Goal: Task Accomplishment & Management: Manage account settings

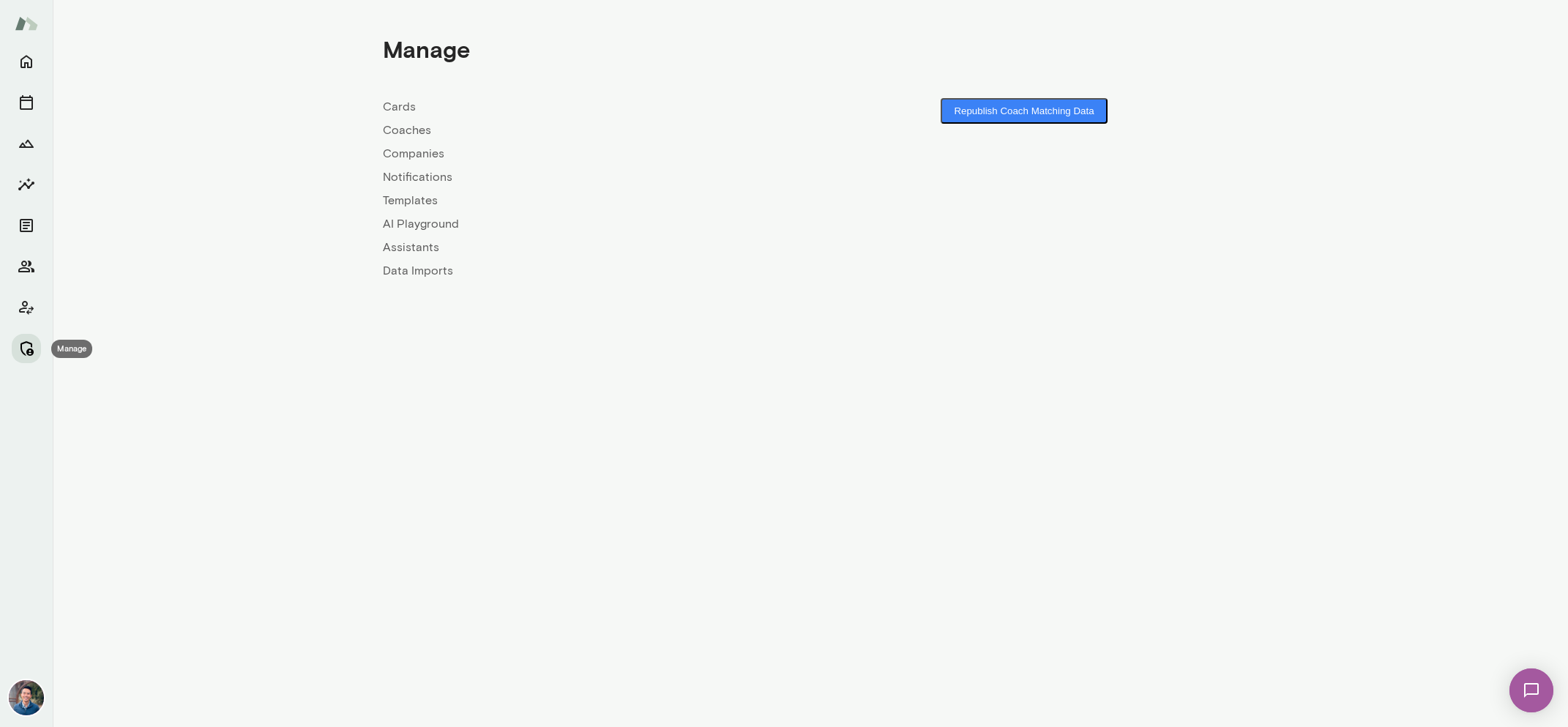
click at [28, 342] on icon "Manage" at bounding box center [26, 349] width 18 height 18
click at [428, 131] on link "Coaches" at bounding box center [596, 130] width 427 height 18
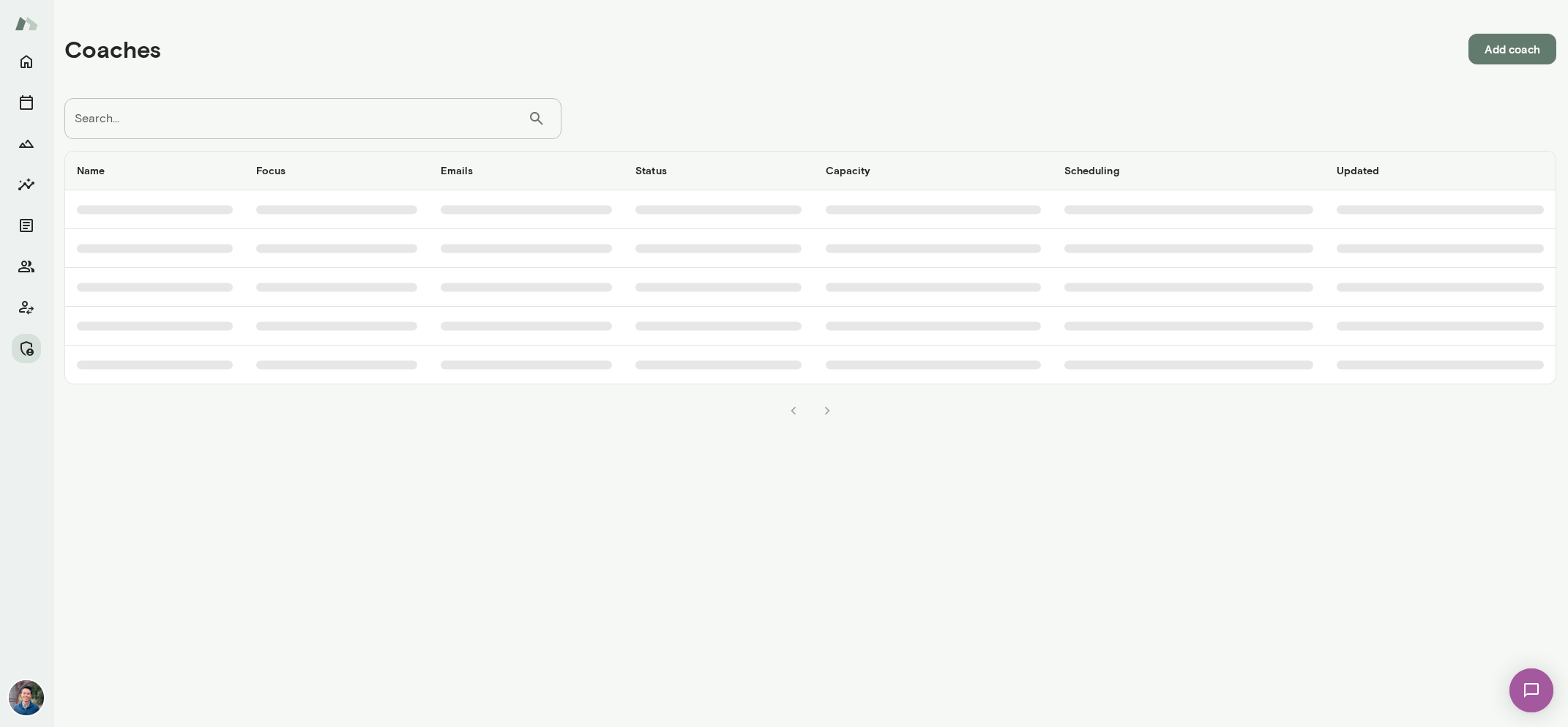
click at [340, 108] on input "Search..." at bounding box center [296, 119] width 463 height 41
type input "*****"
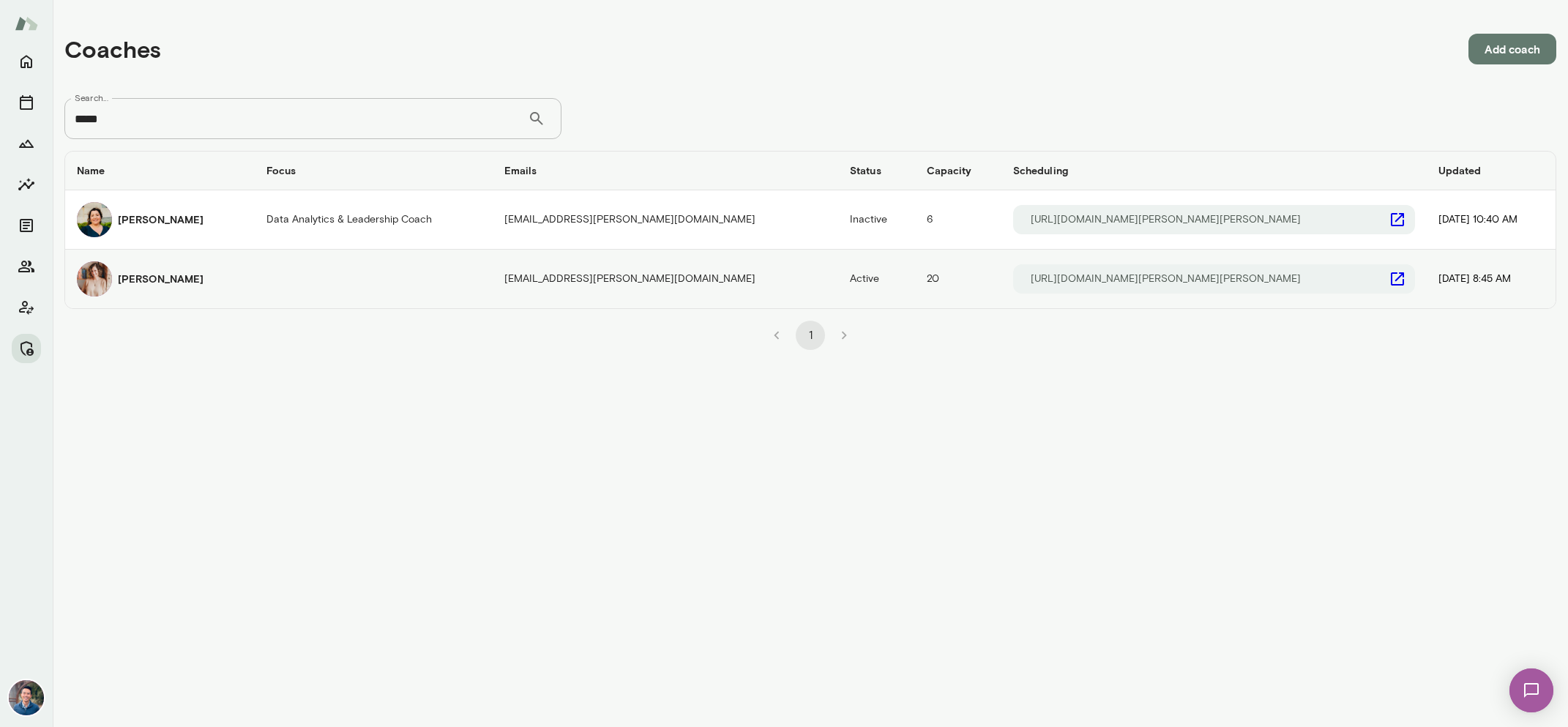
click at [158, 278] on h6 "[PERSON_NAME]" at bounding box center [161, 279] width 86 height 15
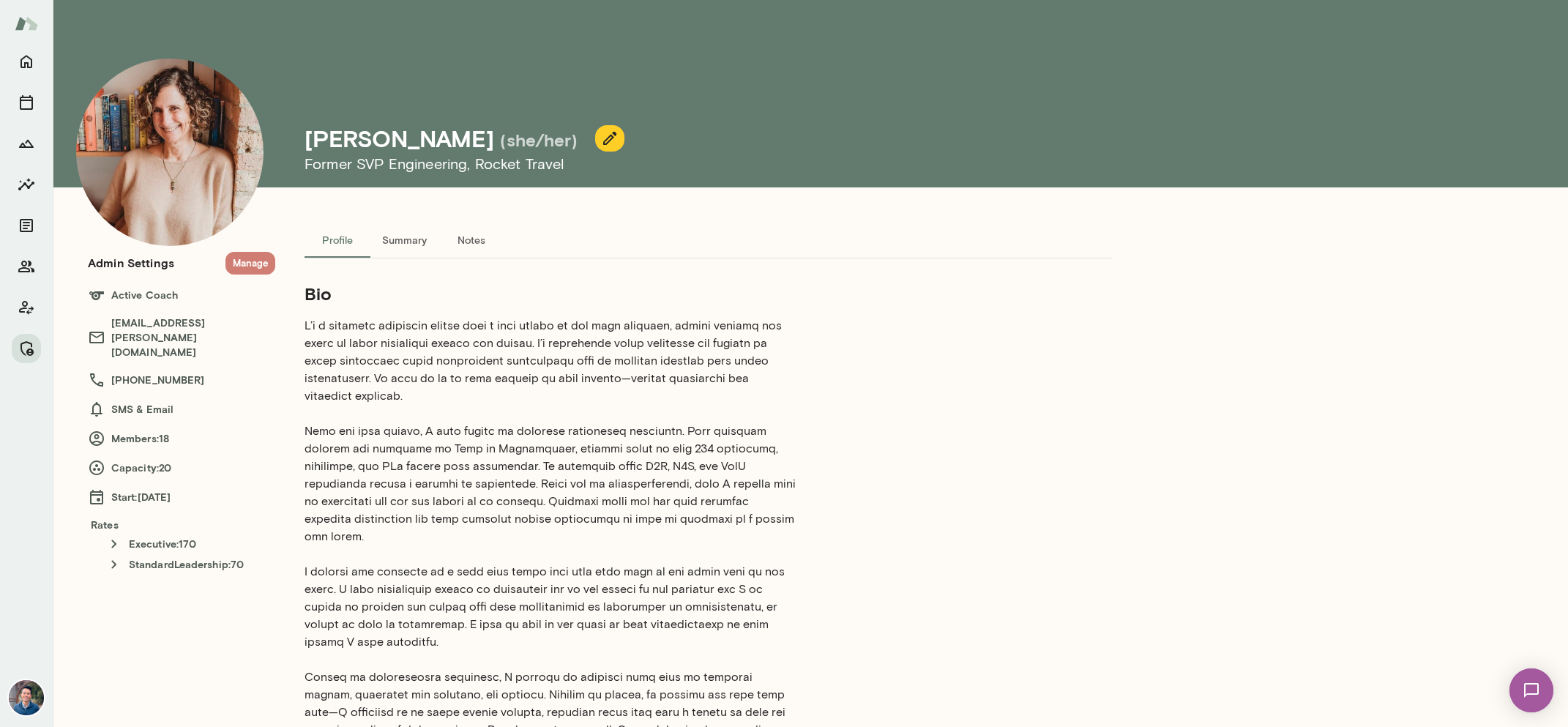
click at [254, 262] on button "Manage" at bounding box center [250, 264] width 50 height 23
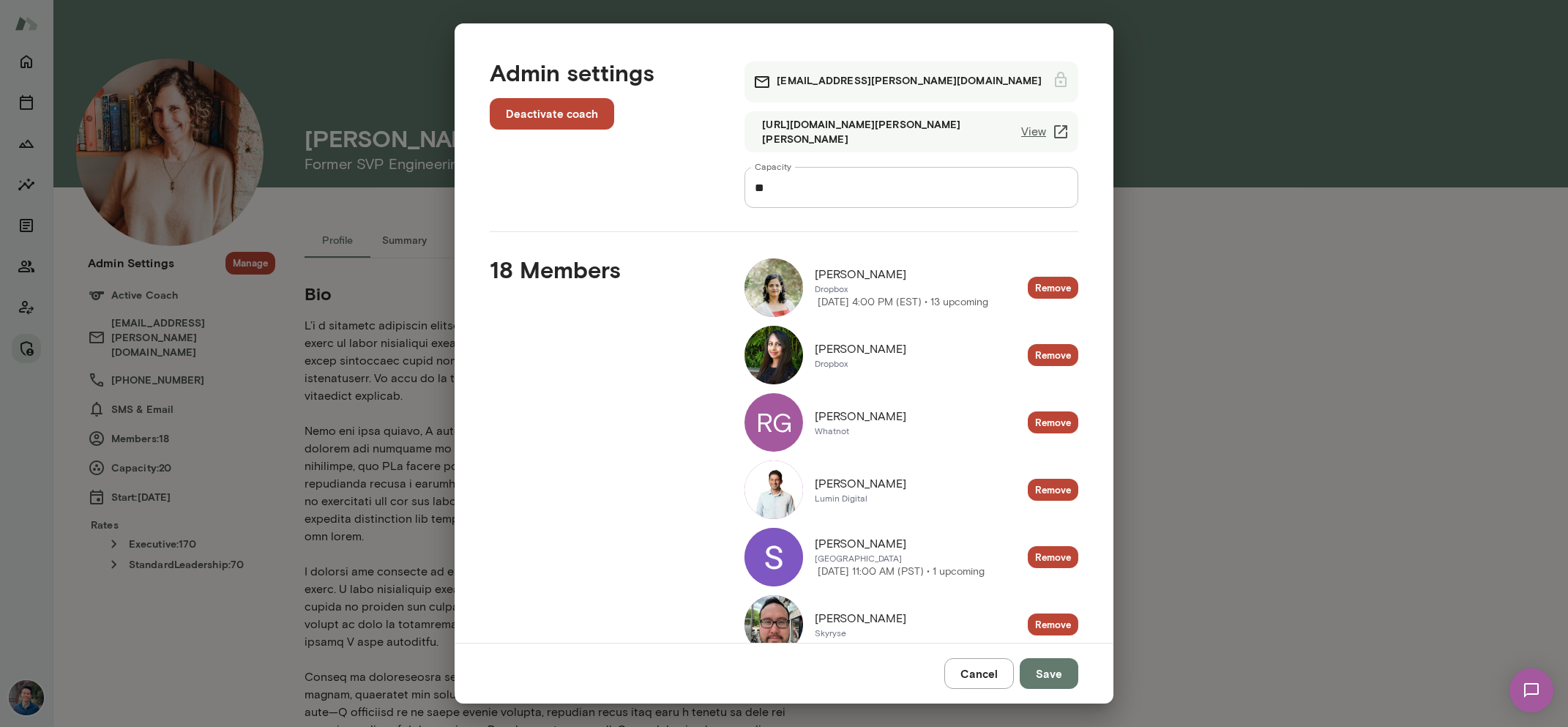
click at [1050, 129] on link "View" at bounding box center [1044, 132] width 48 height 18
click at [953, 673] on button "Cancel" at bounding box center [978, 673] width 70 height 31
